Goal: Information Seeking & Learning: Learn about a topic

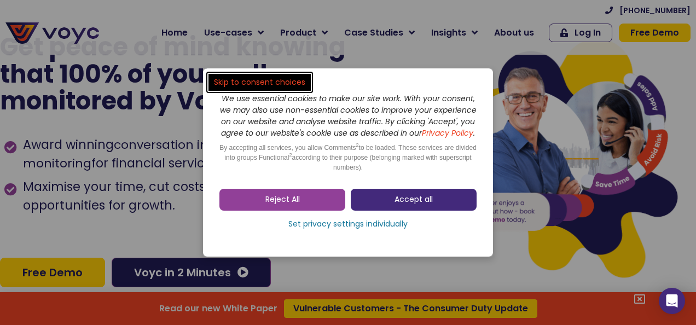
click at [388, 207] on link "Accept all" at bounding box center [414, 200] width 126 height 22
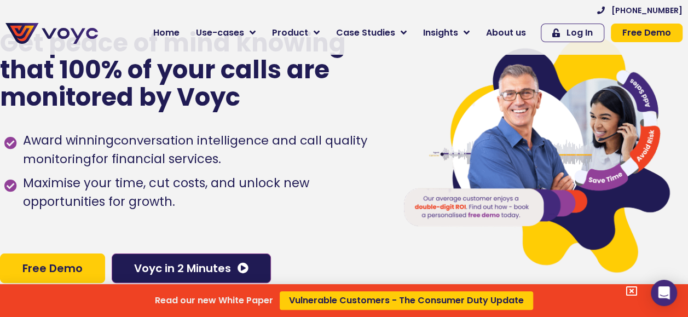
click at [386, 213] on div "Read our new White Paper Vulnerable Customers - The Consumer Duty Update" at bounding box center [344, 158] width 688 height 317
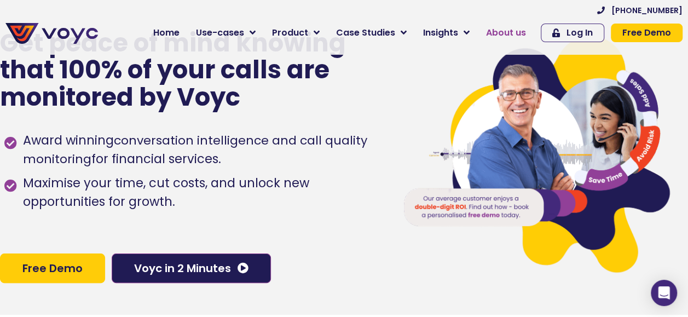
click at [508, 31] on span "About us" at bounding box center [506, 32] width 40 height 13
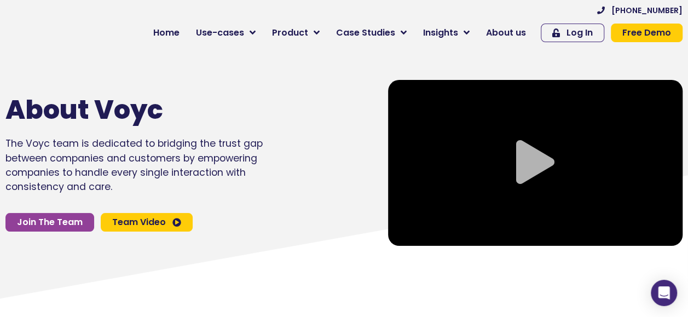
click at [359, 184] on div "About Voyc The Voyc team is dedicated to bridging the trust gap between compani…" at bounding box center [185, 162] width 371 height 177
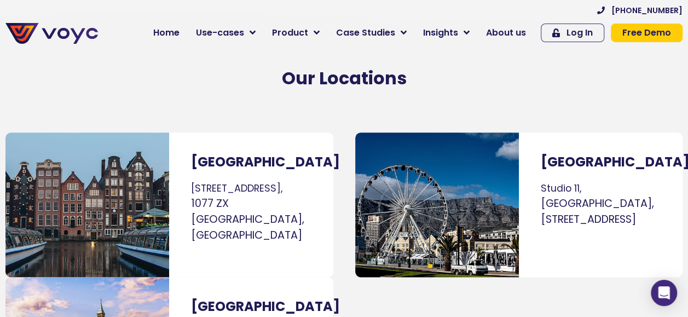
scroll to position [6694, 0]
